Goal: Task Accomplishment & Management: Use online tool/utility

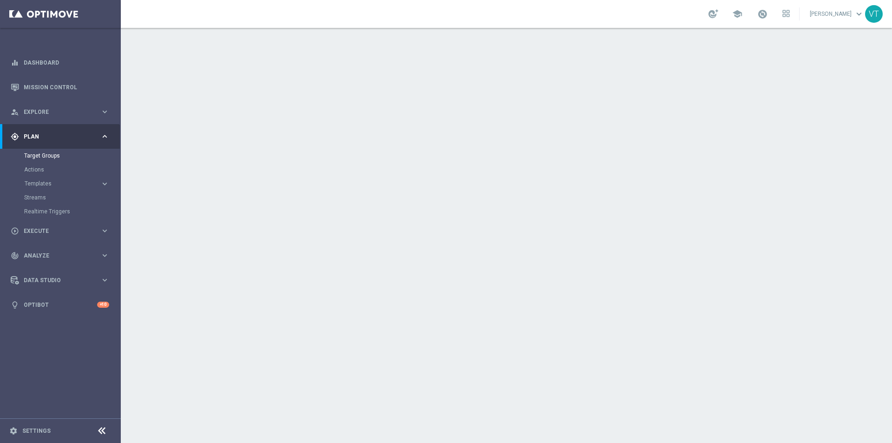
click at [39, 157] on link "Target Groups" at bounding box center [60, 155] width 72 height 7
drag, startPoint x: 55, startPoint y: 151, endPoint x: 39, endPoint y: 159, distance: 17.7
drag, startPoint x: 39, startPoint y: 159, endPoint x: 34, endPoint y: 186, distance: 27.5
click at [33, 184] on span "Templates" at bounding box center [58, 184] width 66 height 6
click at [38, 158] on link "Target Groups" at bounding box center [60, 155] width 72 height 7
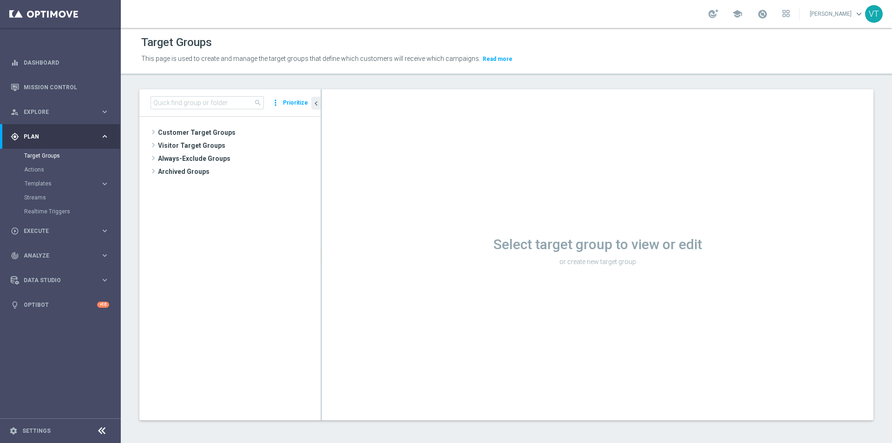
click at [192, 93] on div "search more_vert Prioritize" at bounding box center [229, 102] width 181 height 27
click at [192, 96] on input at bounding box center [207, 102] width 113 height 13
paste input "Casinò e Quick + Multi NO BONUS"
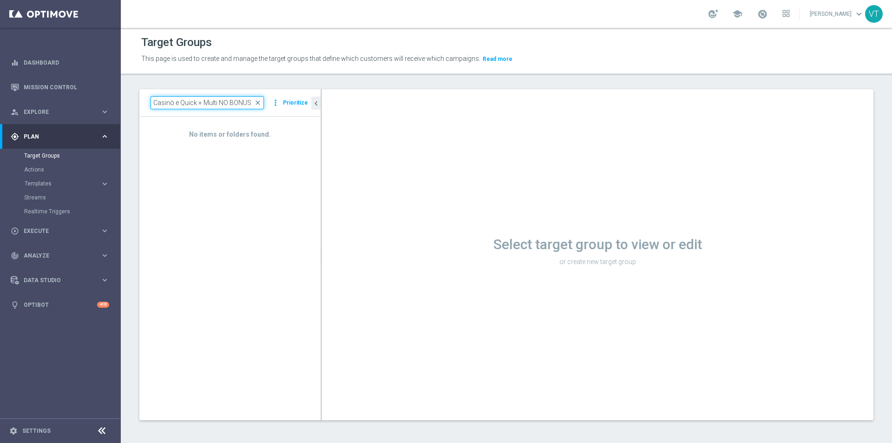
click at [247, 105] on input "Casinò e Quick + Multi NO BONUS" at bounding box center [207, 102] width 113 height 13
drag, startPoint x: 204, startPoint y: 100, endPoint x: 64, endPoint y: 104, distance: 140.8
click at [64, 104] on main "equalizer Dashboard Mission Control" at bounding box center [446, 221] width 892 height 443
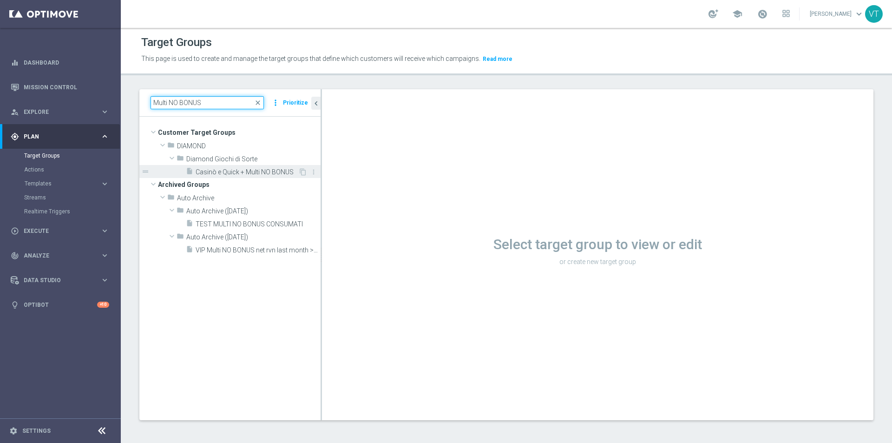
type input "Multi NO BONUS"
click at [236, 174] on span "Casinò e Quick + Multi NO BONUS" at bounding box center [247, 172] width 103 height 8
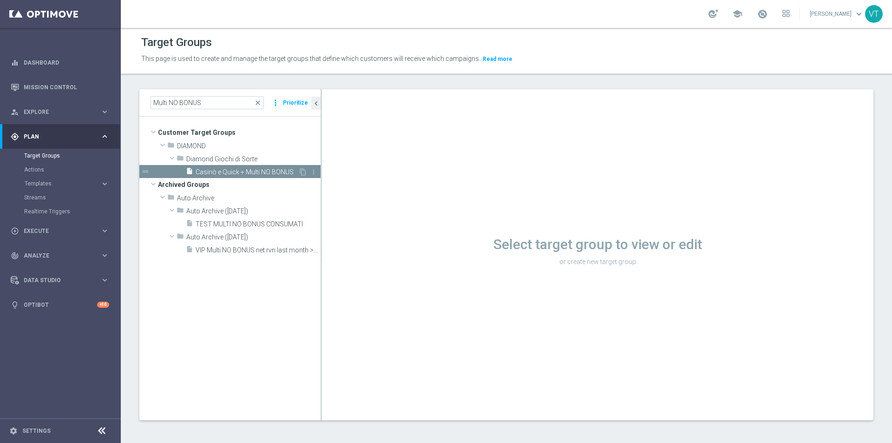
click at [235, 174] on span "Casinò e Quick + Multi NO BONUS" at bounding box center [247, 172] width 103 height 8
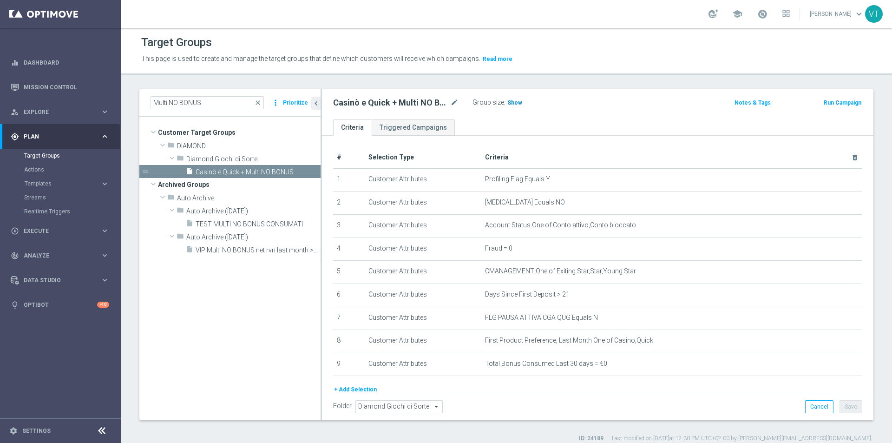
click at [513, 102] on span "Show" at bounding box center [514, 102] width 15 height 7
click at [510, 103] on span "19" at bounding box center [512, 103] width 8 height 9
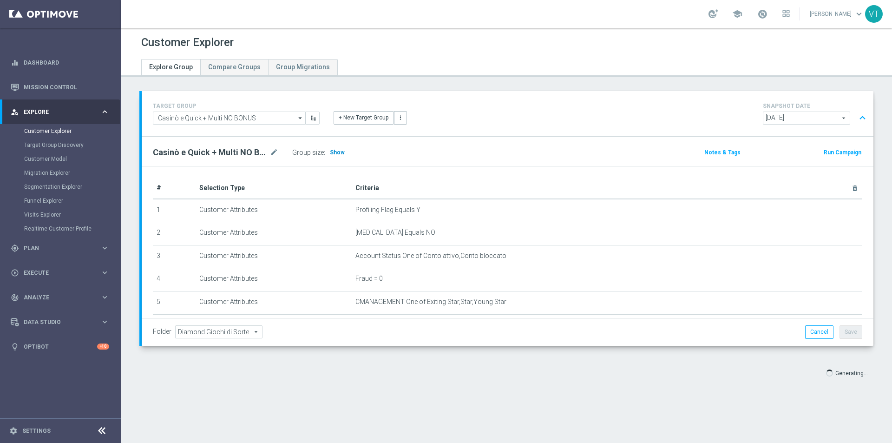
click at [336, 148] on h3 "Show" at bounding box center [337, 152] width 17 height 10
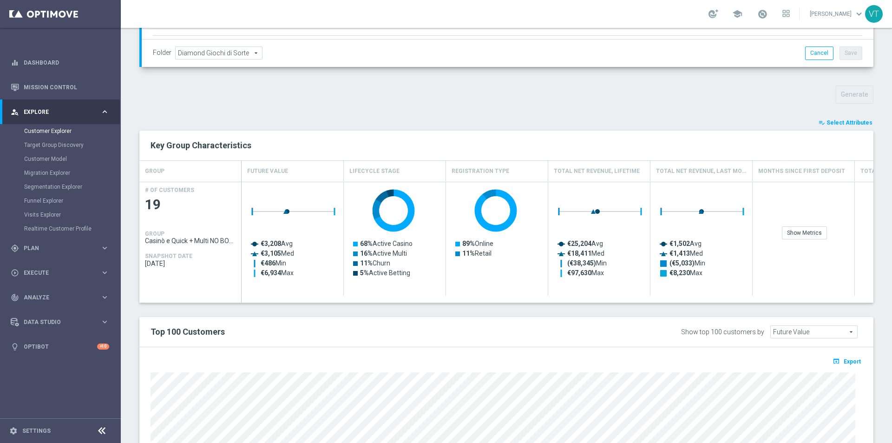
scroll to position [46, 0]
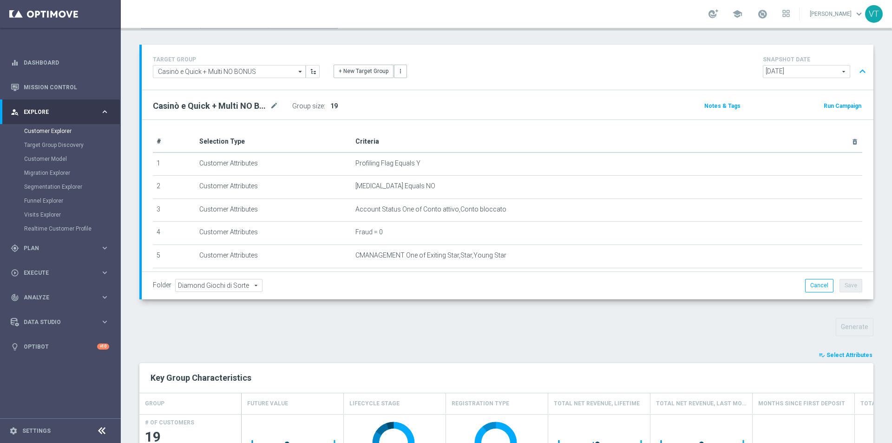
click at [844, 352] on span "Select Attributes" at bounding box center [849, 355] width 46 height 7
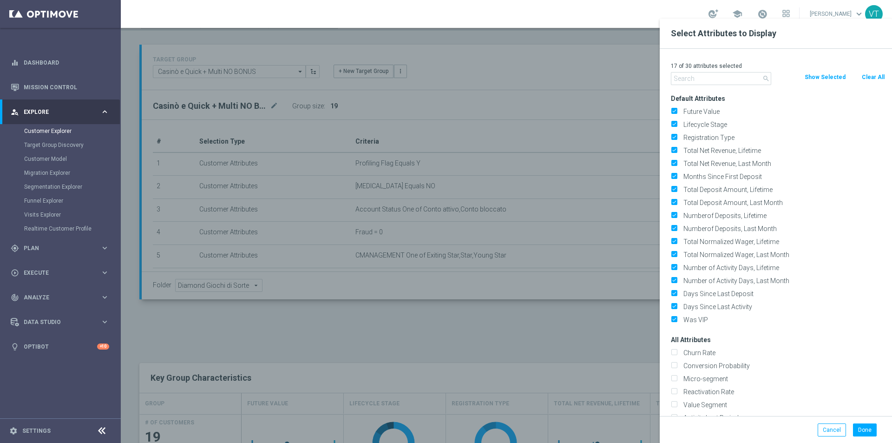
click at [701, 82] on input "text" at bounding box center [721, 78] width 100 height 13
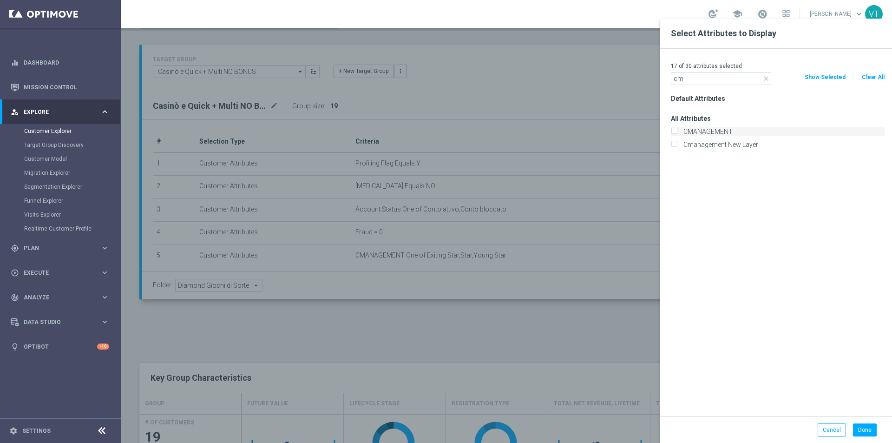
type input "cm"
click at [672, 130] on input "CMANAGEMENT" at bounding box center [674, 133] width 6 height 6
checkbox input "true"
click at [863, 429] on button "Done" at bounding box center [865, 429] width 24 height 13
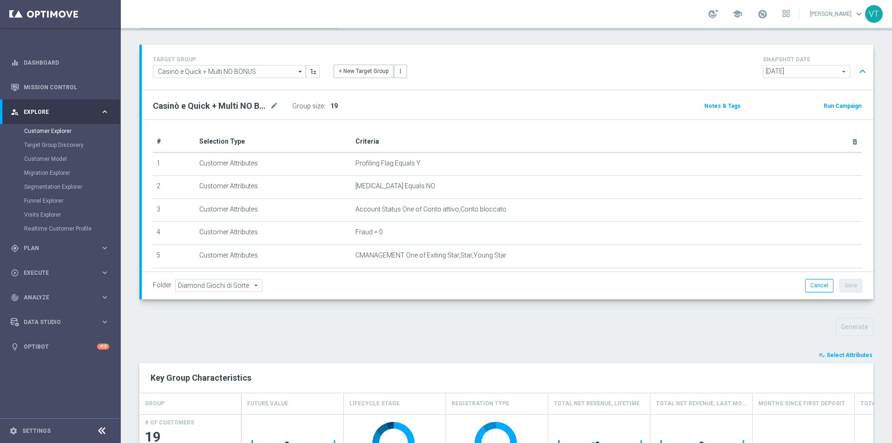
scroll to position [433, 0]
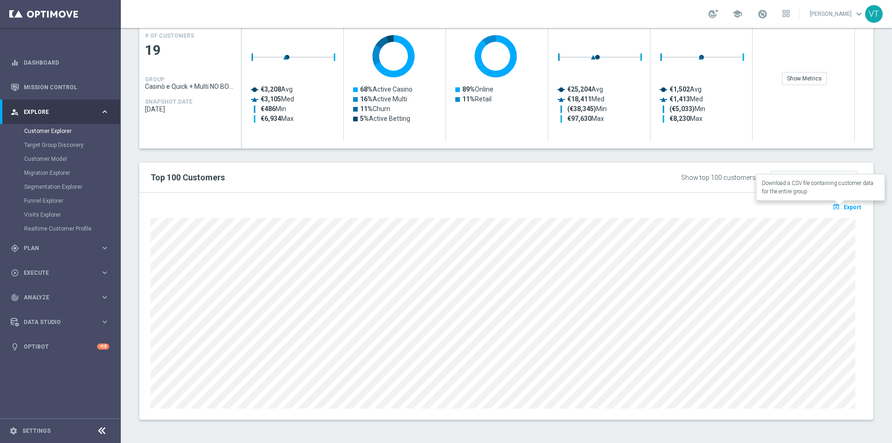
click at [844, 204] on span "Export" at bounding box center [852, 207] width 17 height 7
